Goal: Transaction & Acquisition: Subscribe to service/newsletter

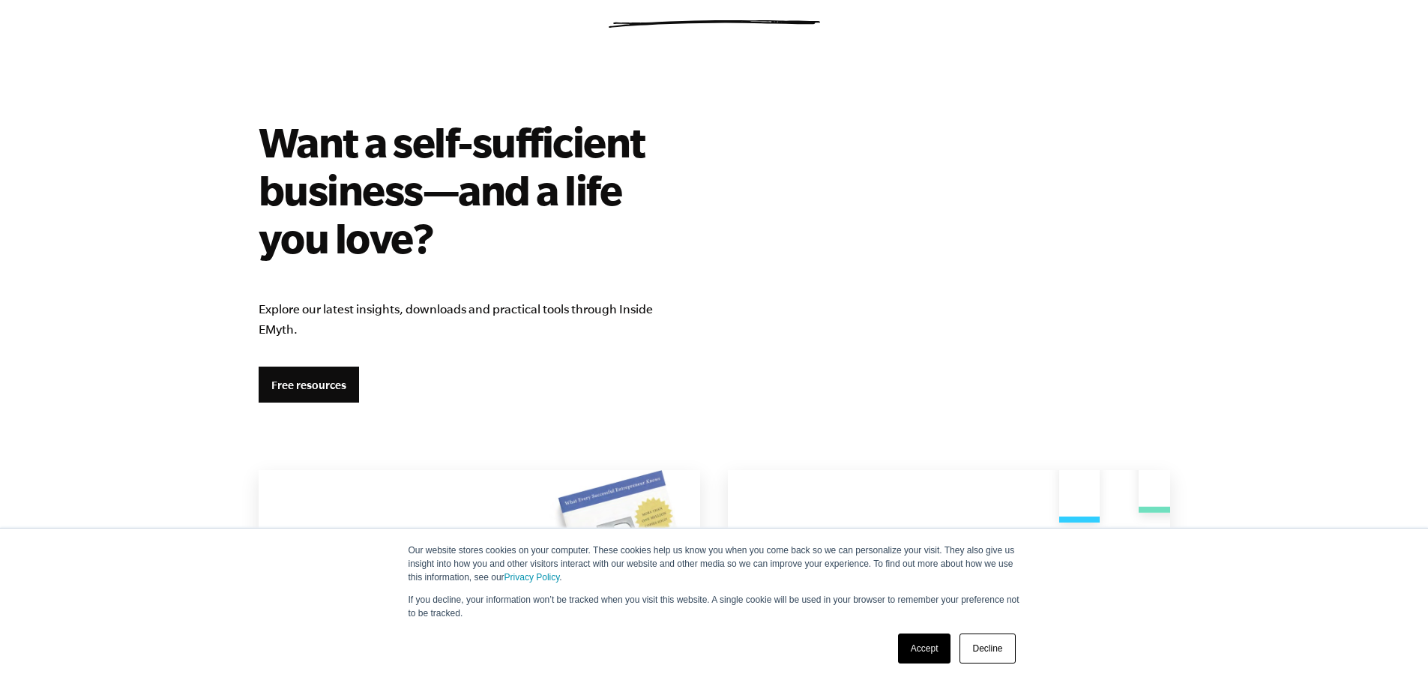
scroll to position [2548, 0]
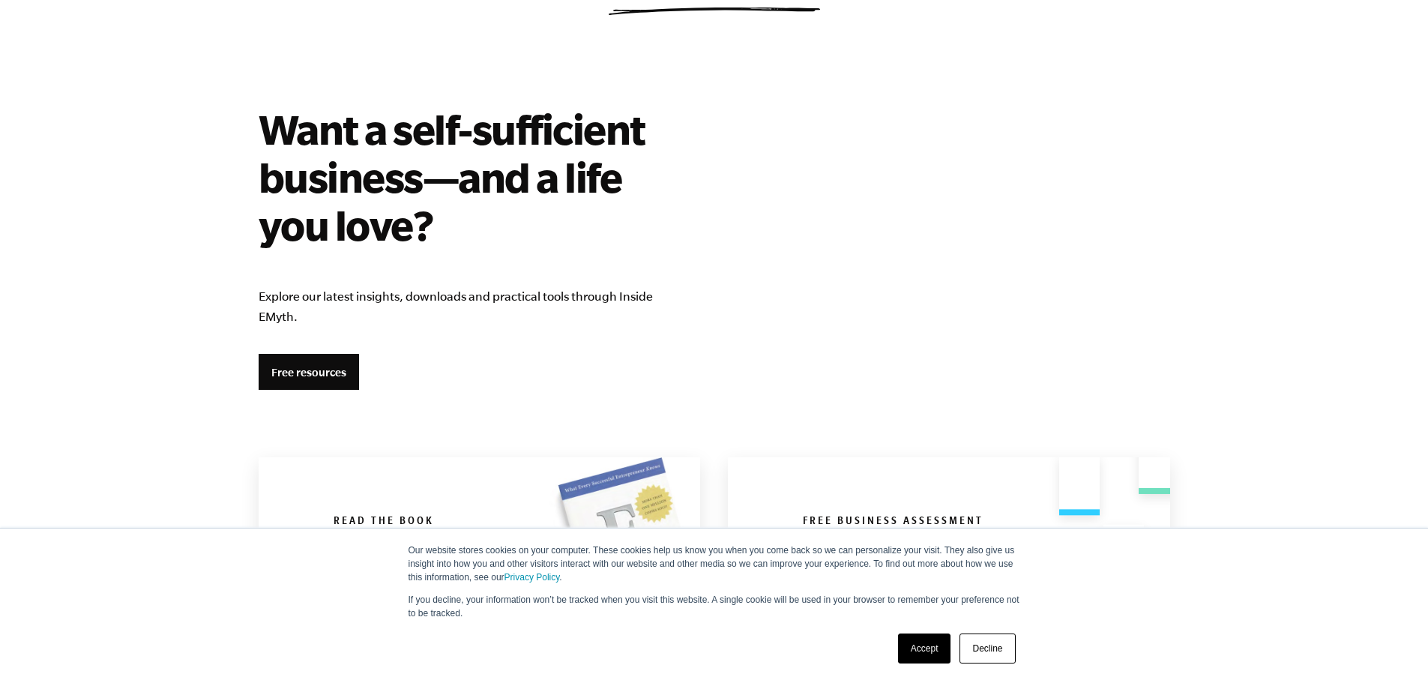
click at [921, 648] on link "Accept" at bounding box center [924, 648] width 53 height 30
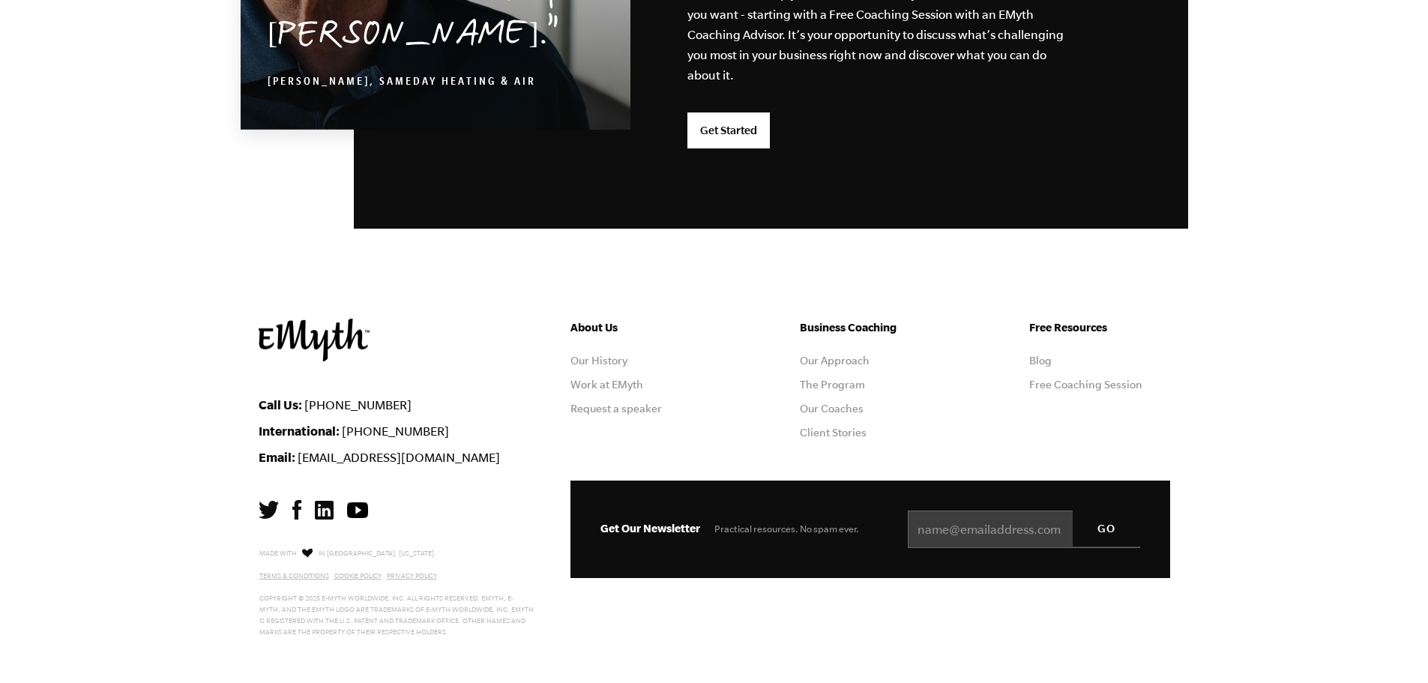
scroll to position [3936, 0]
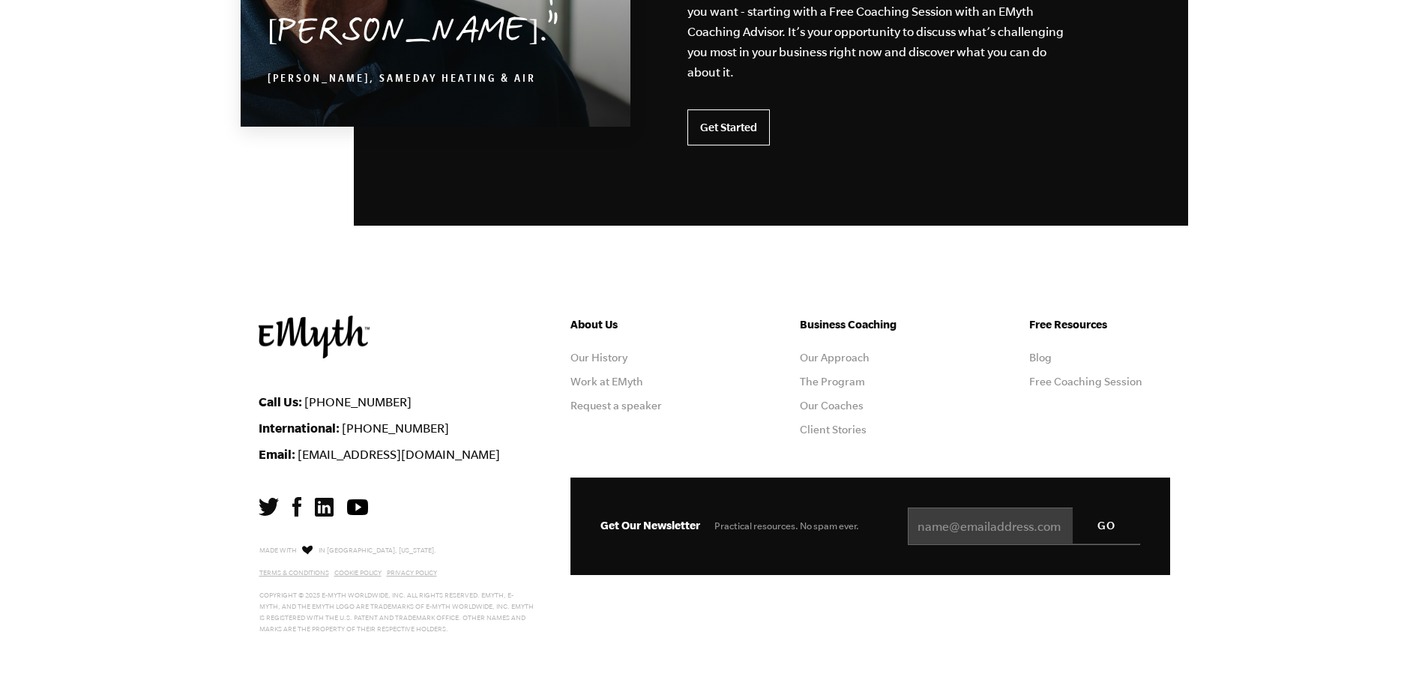
click at [752, 109] on link "Get Started" at bounding box center [728, 127] width 82 height 36
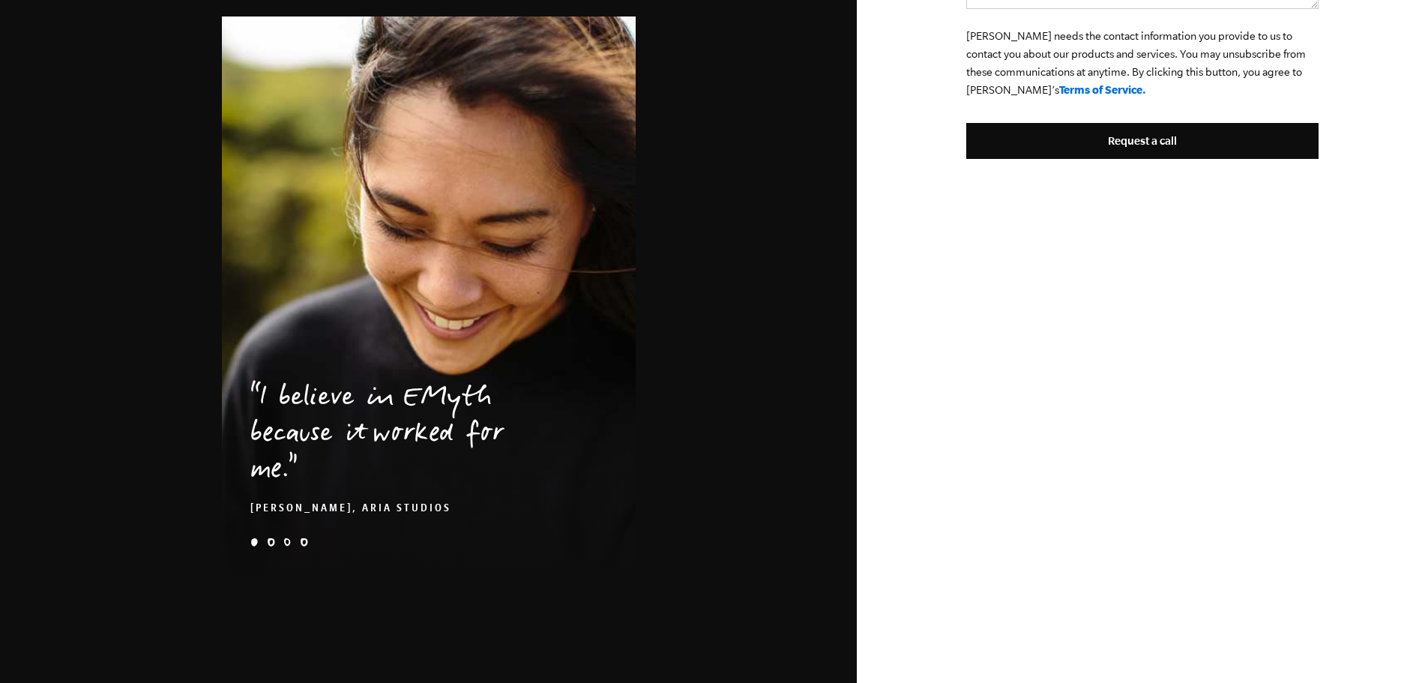
scroll to position [1005, 0]
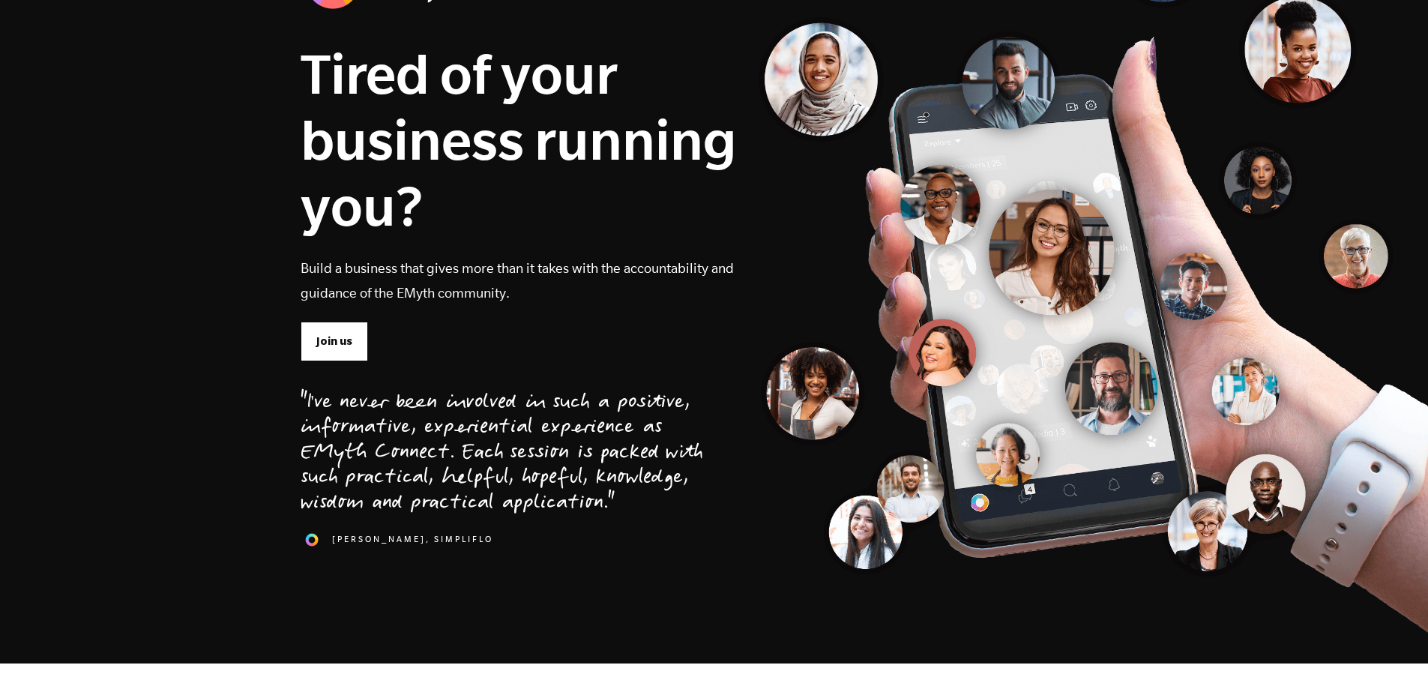
scroll to position [150, 0]
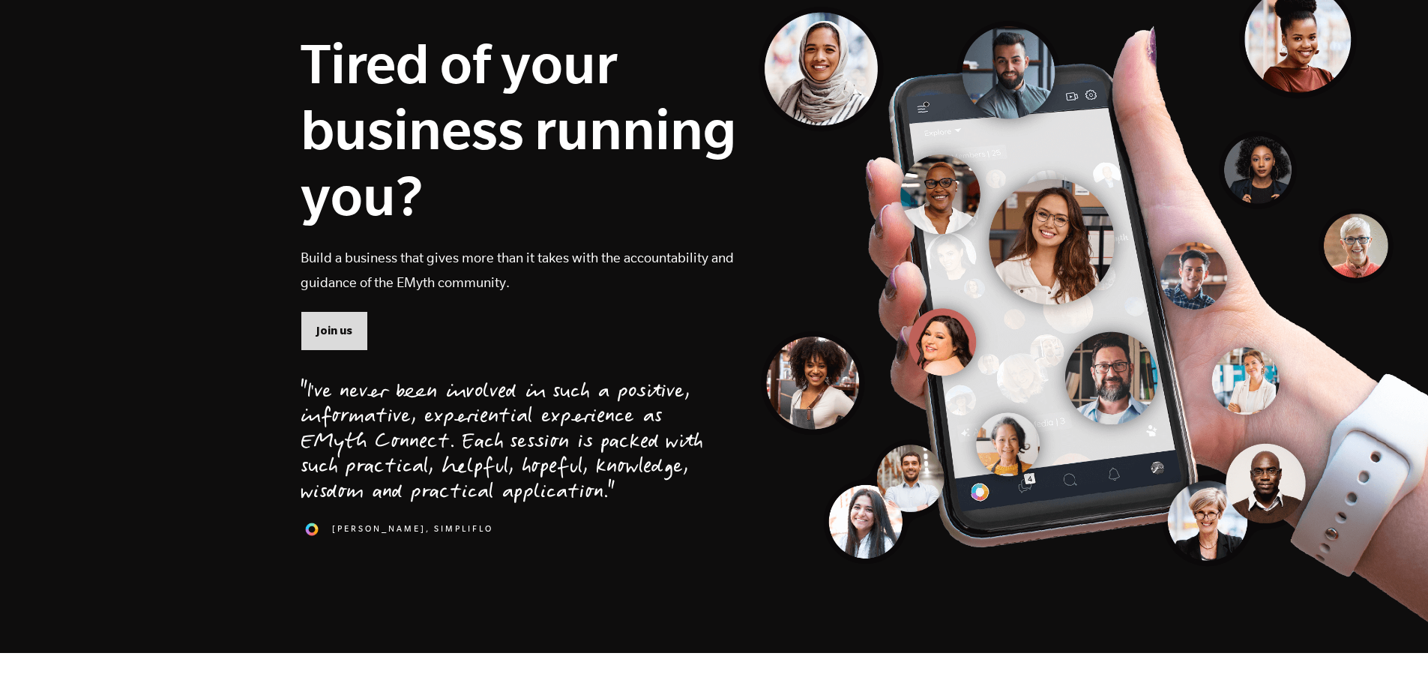
click at [348, 336] on span "Join us" at bounding box center [334, 330] width 36 height 16
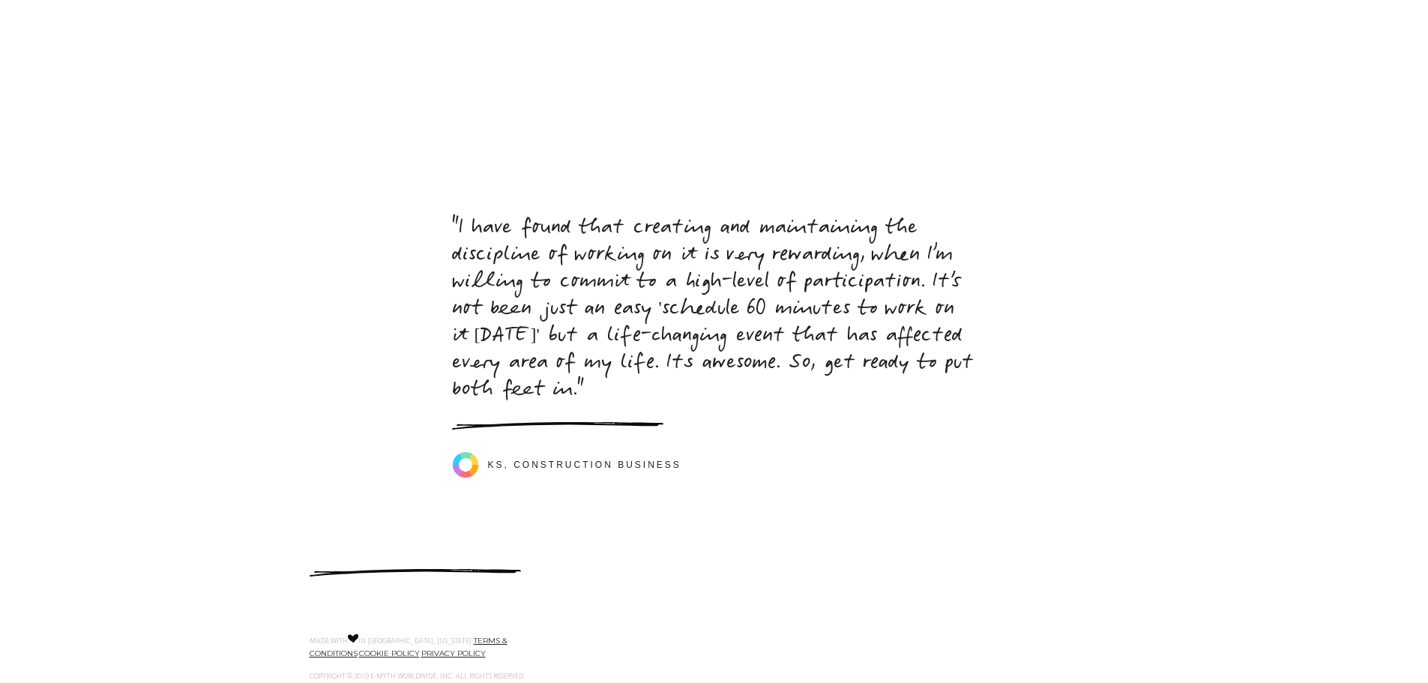
scroll to position [6726, 0]
